Goal: Transaction & Acquisition: Purchase product/service

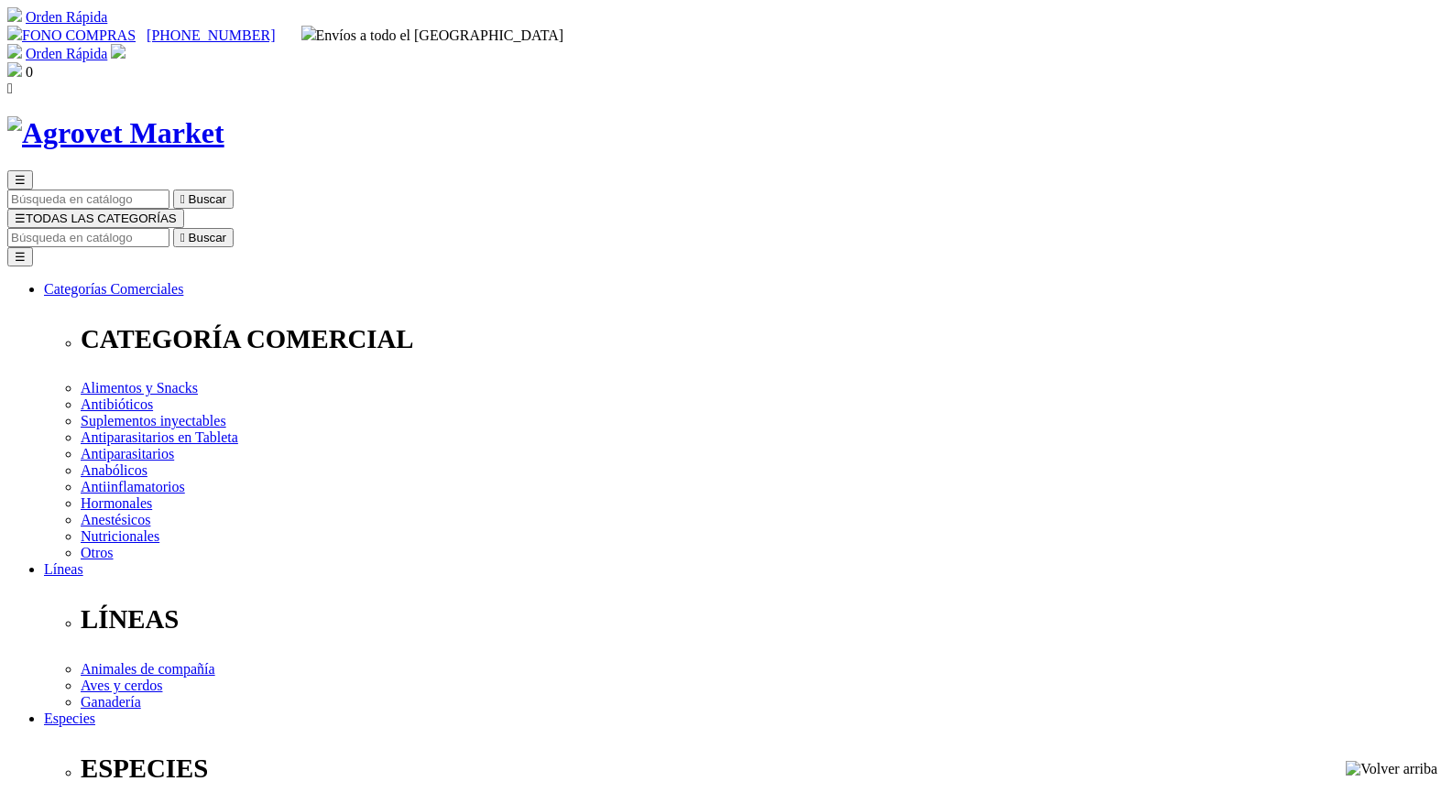
click at [169, 228] on input "Buscar" at bounding box center [88, 237] width 162 height 19
type input "corti"
click at [169, 228] on input "Buscar" at bounding box center [88, 237] width 162 height 19
type input "predni"
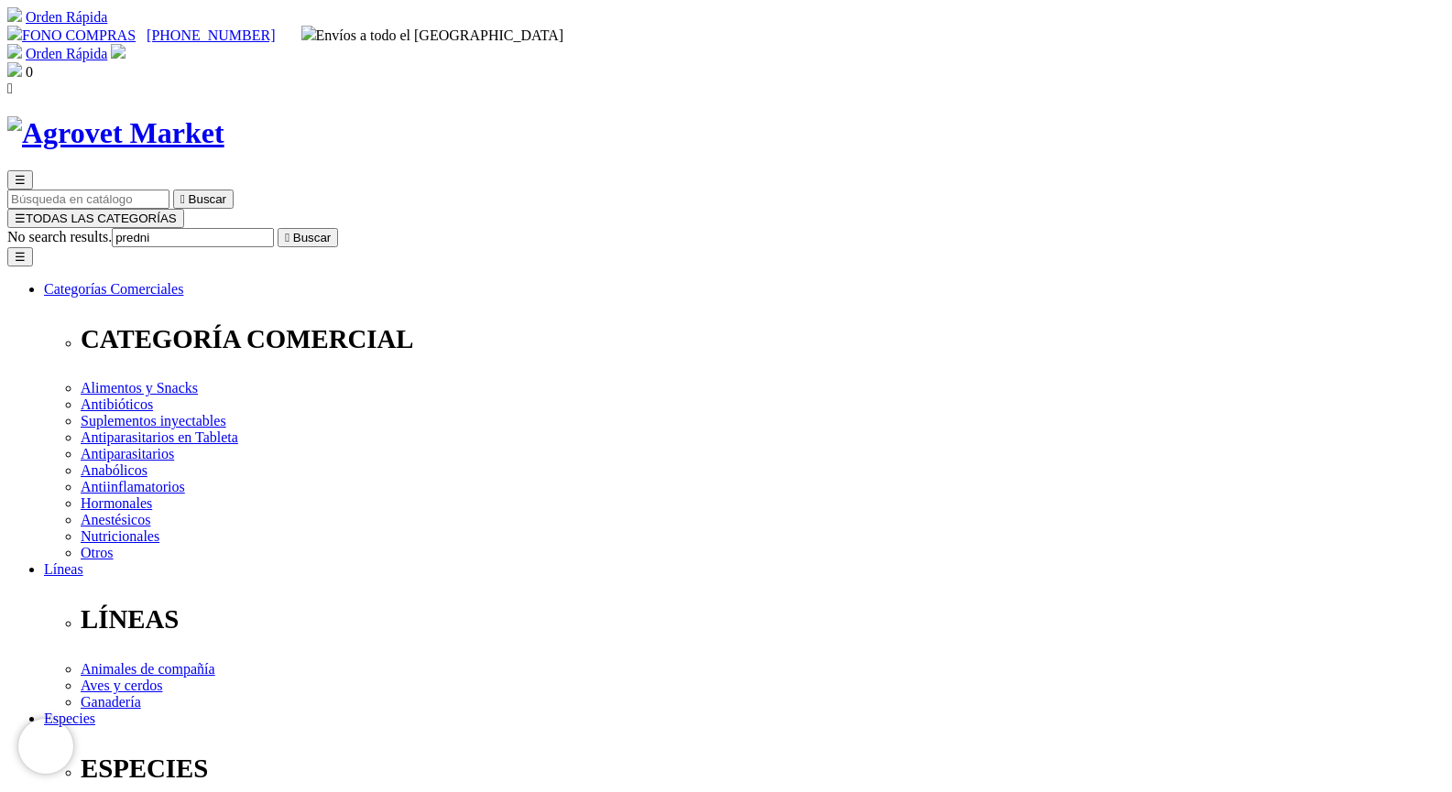
click at [278, 228] on button " Buscar" at bounding box center [308, 237] width 60 height 19
